Goal: Find specific page/section: Find specific page/section

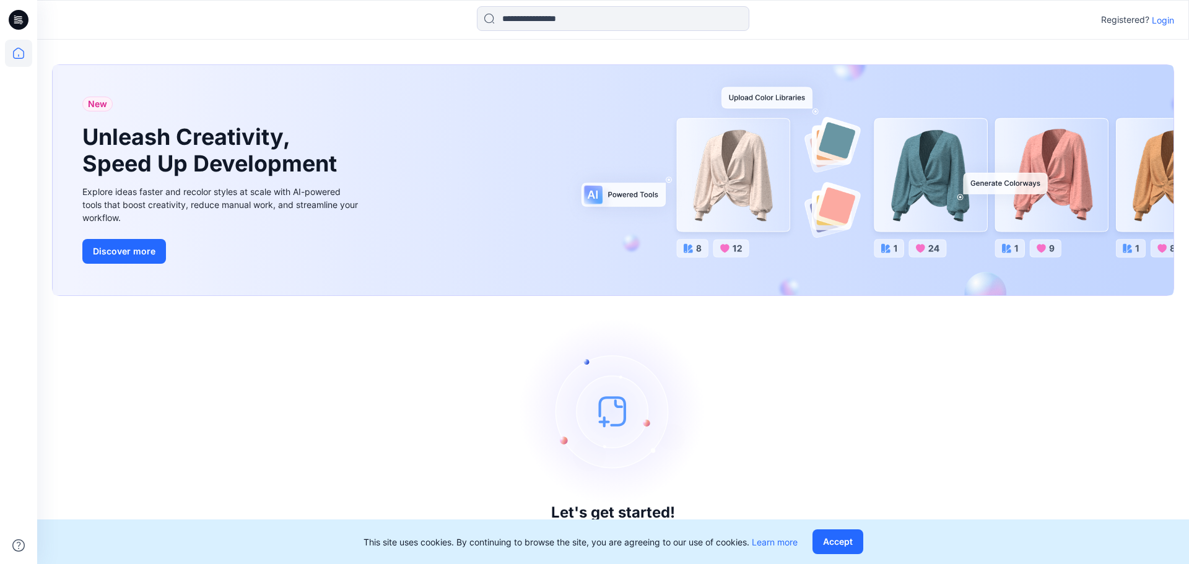
click at [1158, 26] on div "Registered? Login" at bounding box center [1137, 19] width 73 height 15
click at [1158, 23] on p "Login" at bounding box center [1163, 20] width 22 height 13
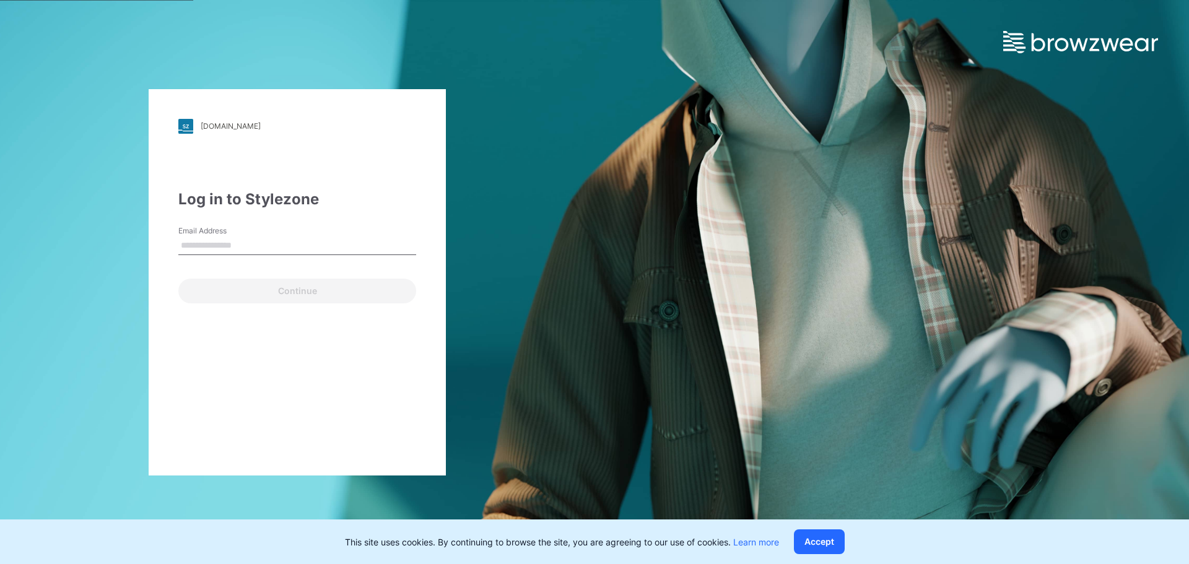
type input "**********"
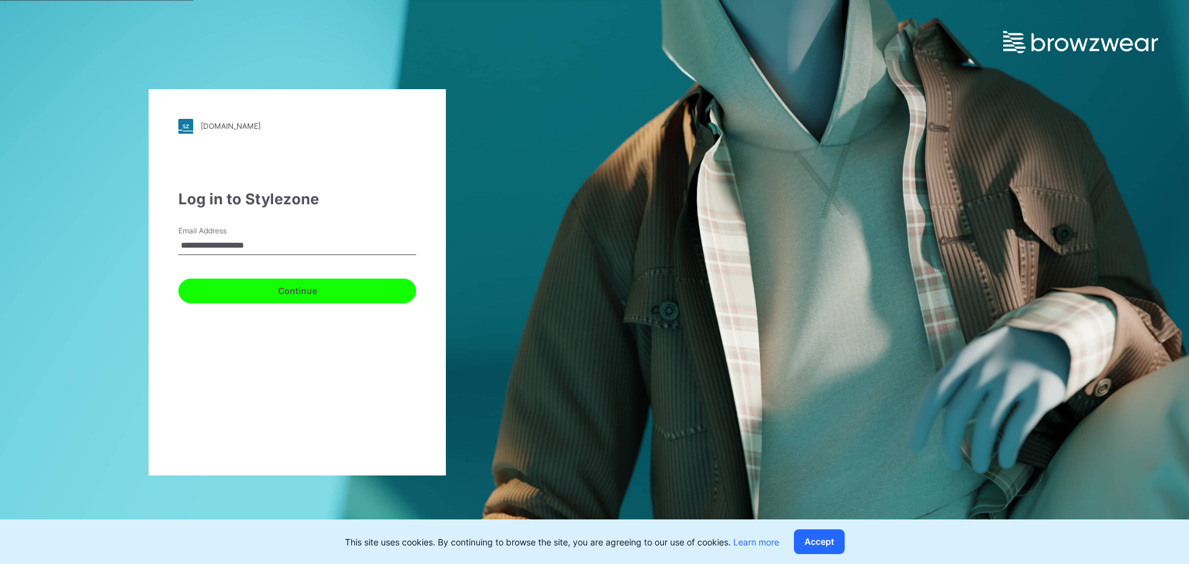
click at [287, 290] on button "Continue" at bounding box center [297, 291] width 238 height 25
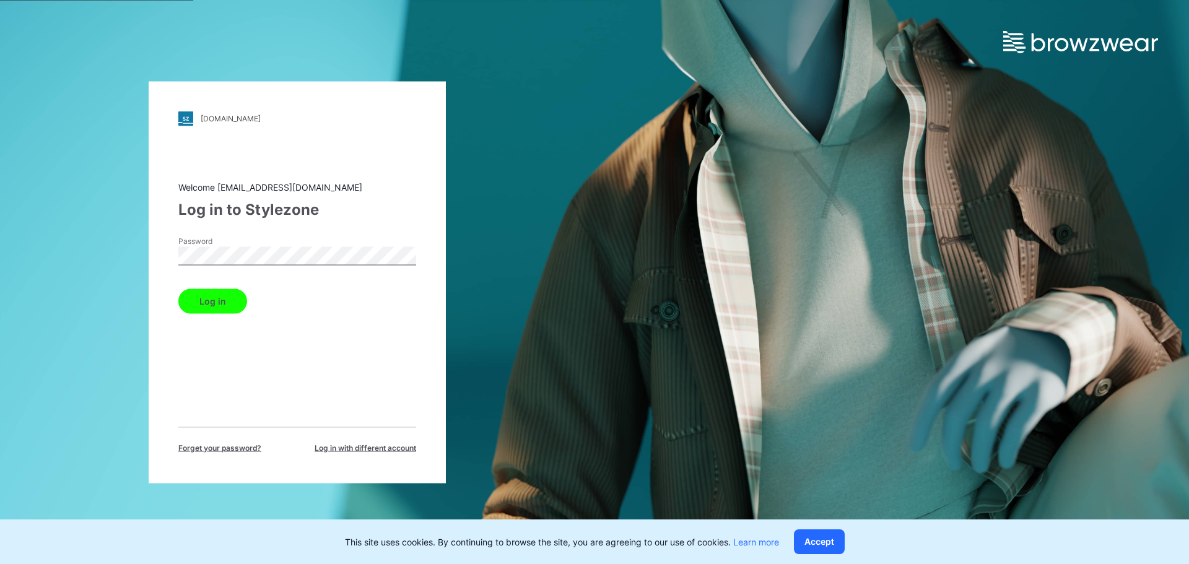
click at [204, 303] on button "Log in" at bounding box center [212, 301] width 69 height 25
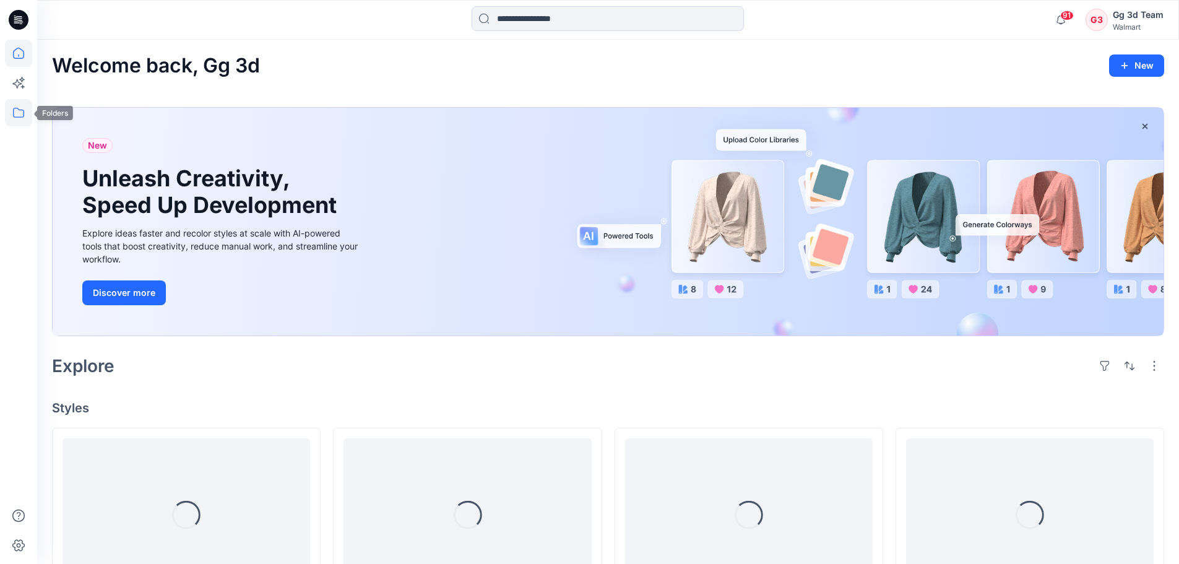
click at [19, 115] on icon at bounding box center [18, 112] width 27 height 27
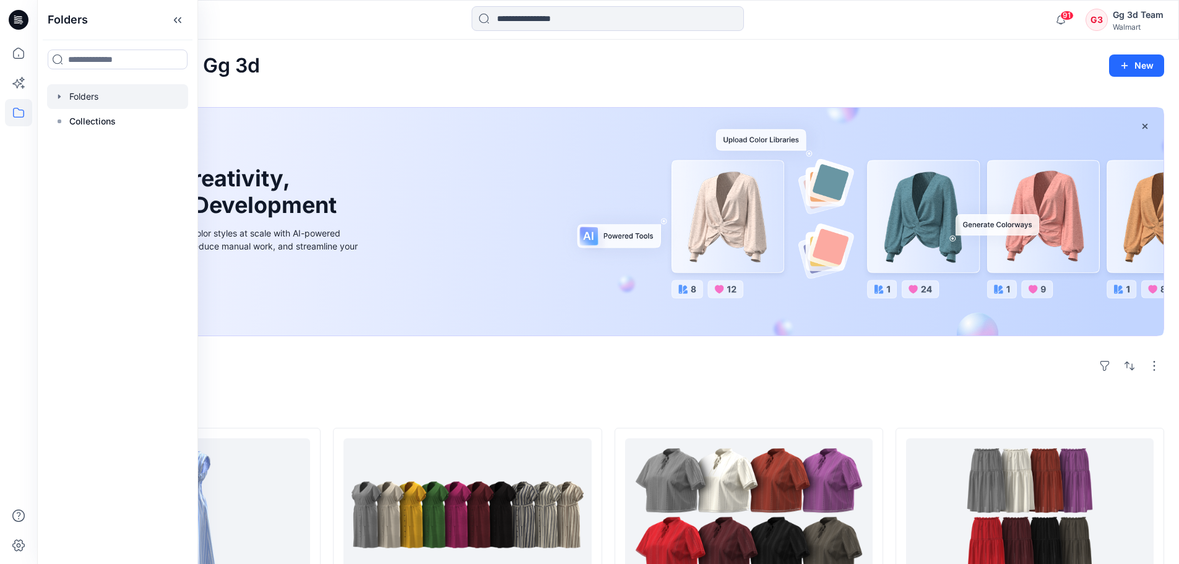
click at [65, 96] on div at bounding box center [117, 96] width 141 height 25
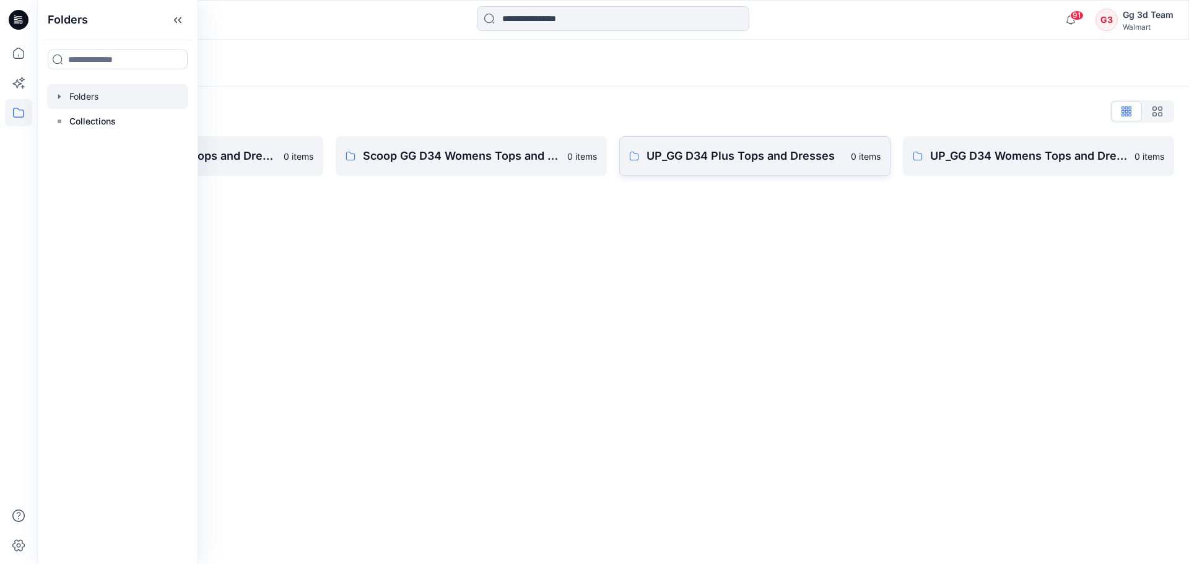
click at [780, 149] on p "UP_GG D34 Plus Tops and Dresses" at bounding box center [744, 155] width 197 height 17
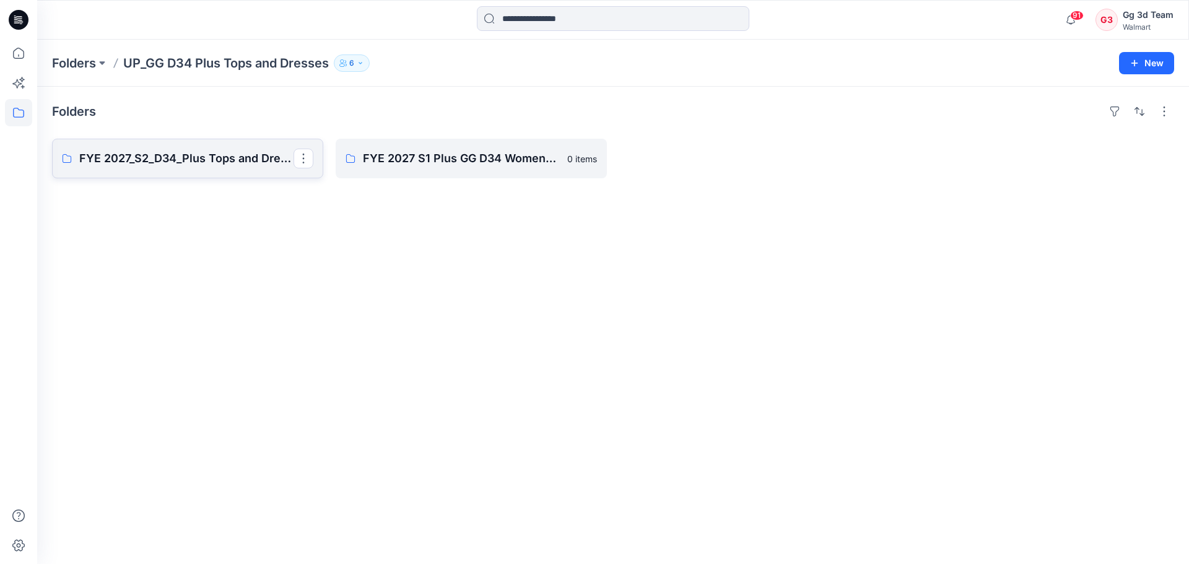
click at [160, 166] on p "FYE 2027_S2_D34_Plus Tops and Dresses_GG" at bounding box center [186, 158] width 214 height 17
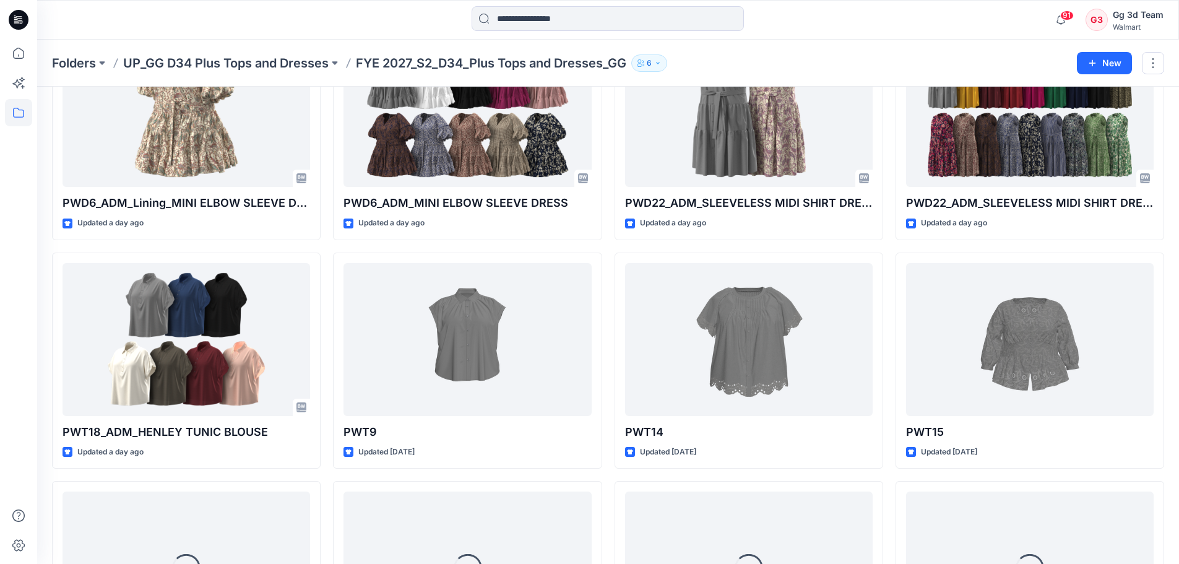
scroll to position [1051, 0]
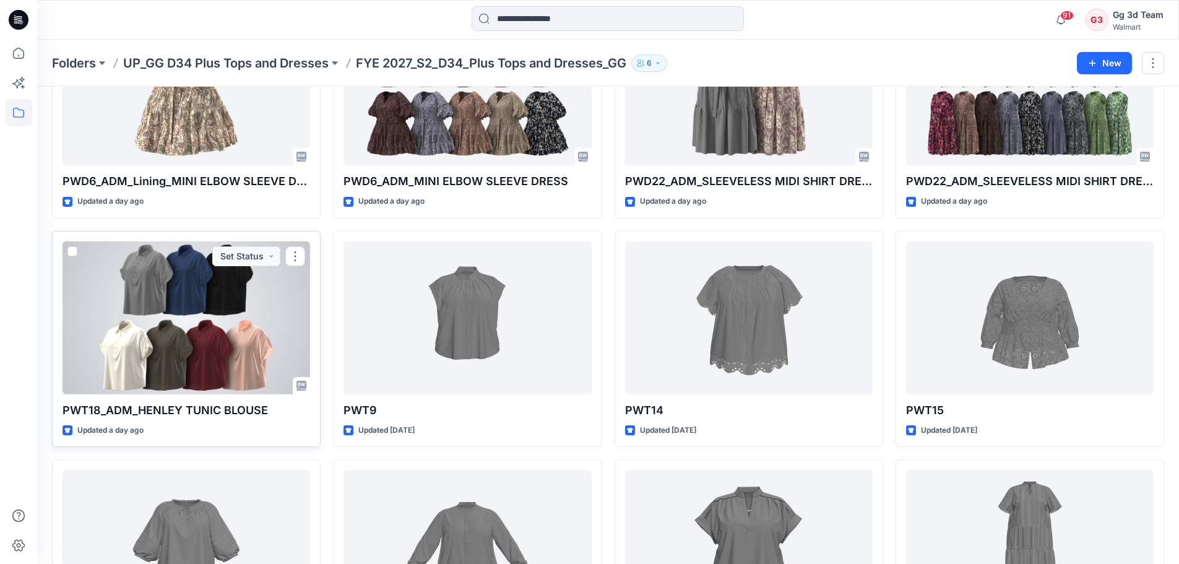
click at [245, 330] on div at bounding box center [187, 317] width 248 height 153
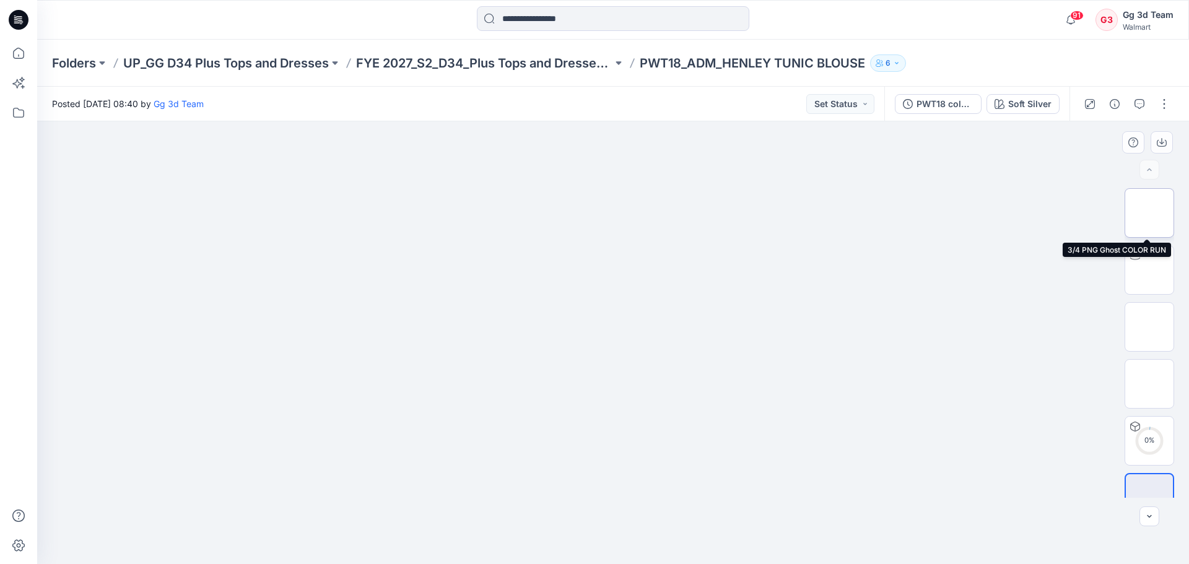
click at [1149, 213] on img at bounding box center [1149, 213] width 0 height 0
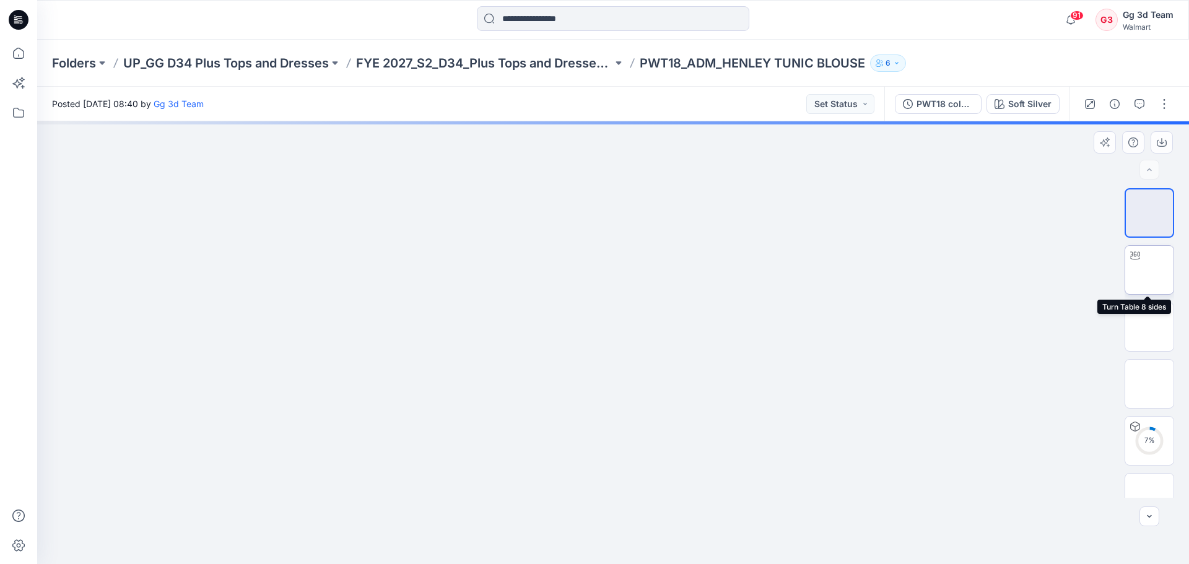
click at [1149, 270] on img at bounding box center [1149, 270] width 0 height 0
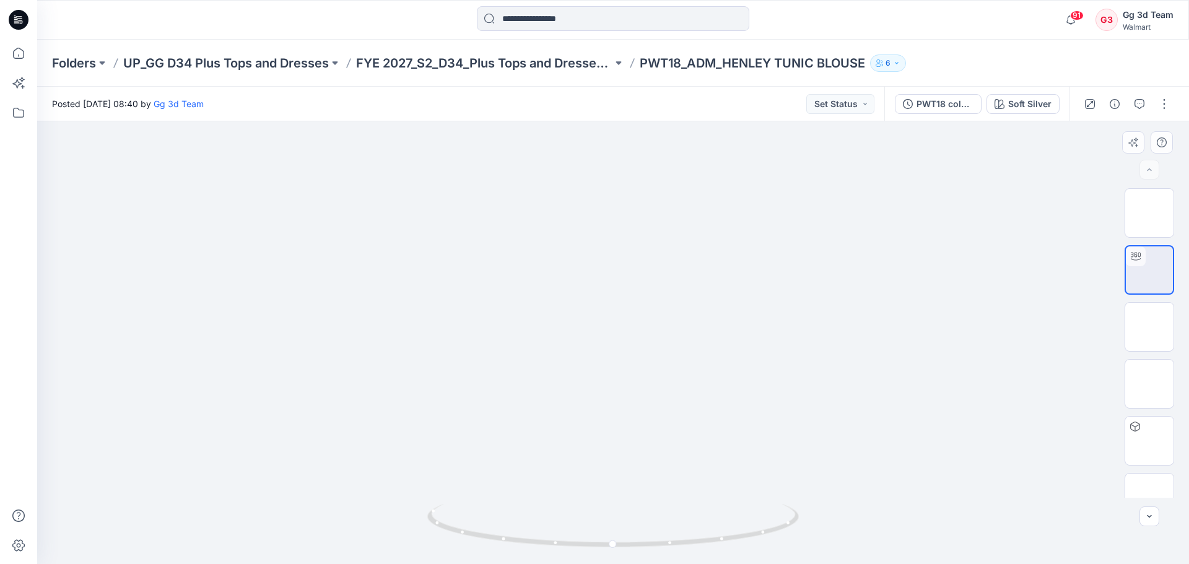
drag, startPoint x: 510, startPoint y: 447, endPoint x: 602, endPoint y: 451, distance: 92.4
drag, startPoint x: 607, startPoint y: 462, endPoint x: 608, endPoint y: 423, distance: 38.4
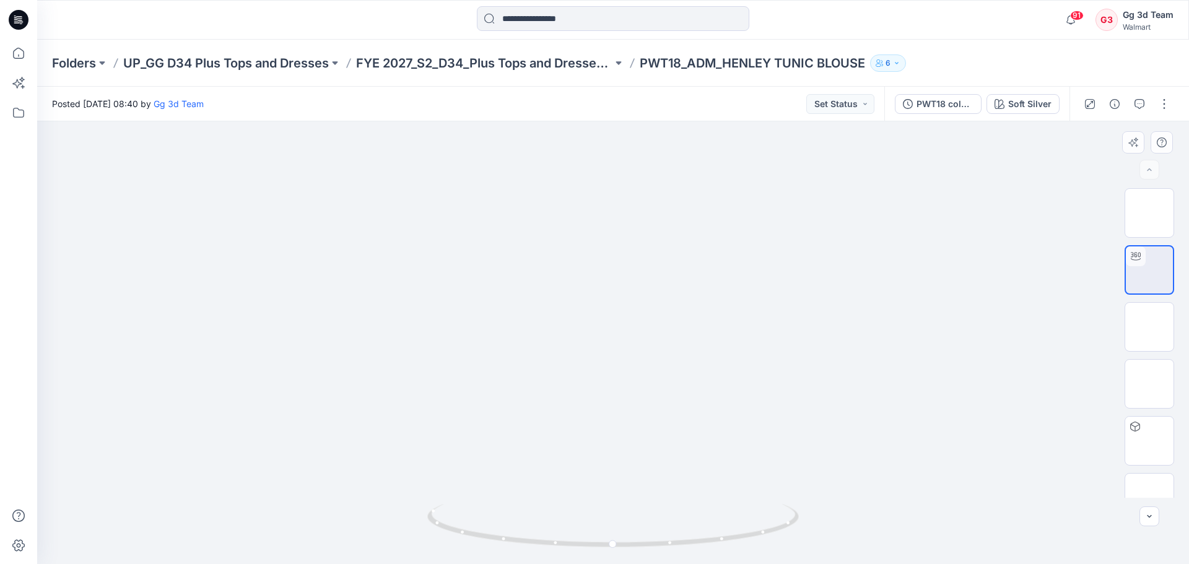
drag, startPoint x: 523, startPoint y: 476, endPoint x: 596, endPoint y: 475, distance: 73.7
drag, startPoint x: 566, startPoint y: 549, endPoint x: 771, endPoint y: 552, distance: 205.0
click at [771, 552] on div at bounding box center [612, 533] width 371 height 62
drag, startPoint x: 608, startPoint y: 550, endPoint x: 620, endPoint y: 549, distance: 12.4
click at [620, 549] on div at bounding box center [612, 533] width 371 height 62
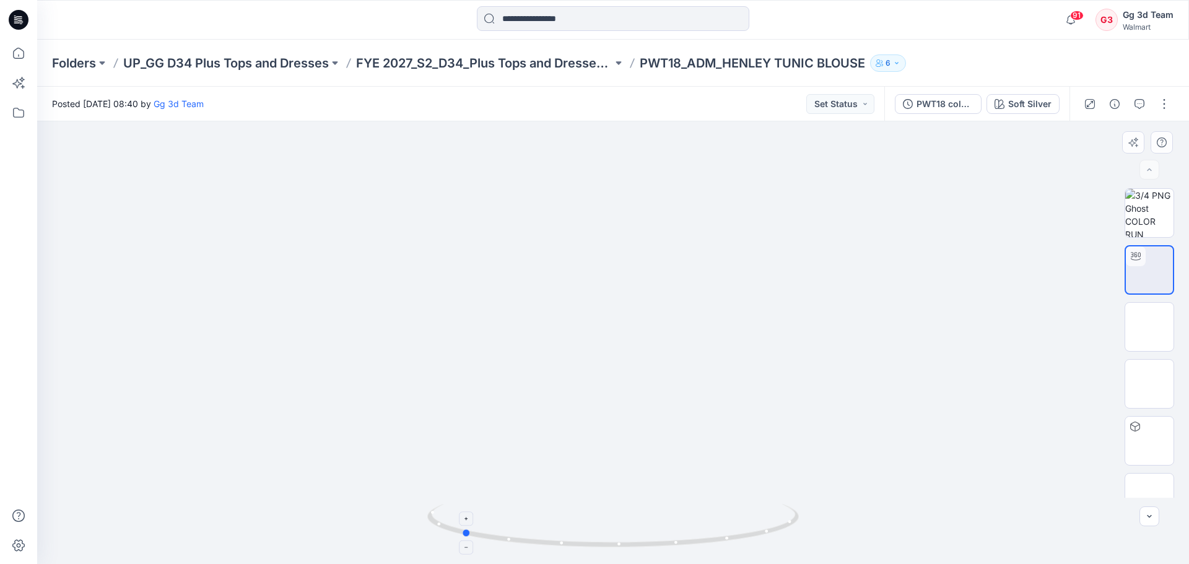
click at [632, 549] on icon at bounding box center [614, 527] width 375 height 46
drag, startPoint x: 691, startPoint y: 415, endPoint x: 636, endPoint y: 416, distance: 55.1
drag, startPoint x: 712, startPoint y: 547, endPoint x: 604, endPoint y: 542, distance: 108.5
click at [604, 542] on icon at bounding box center [614, 527] width 375 height 46
